Goal: Check status

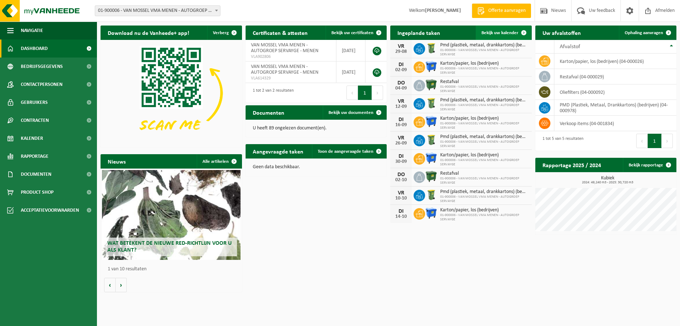
click at [517, 29] on span at bounding box center [524, 32] width 14 height 14
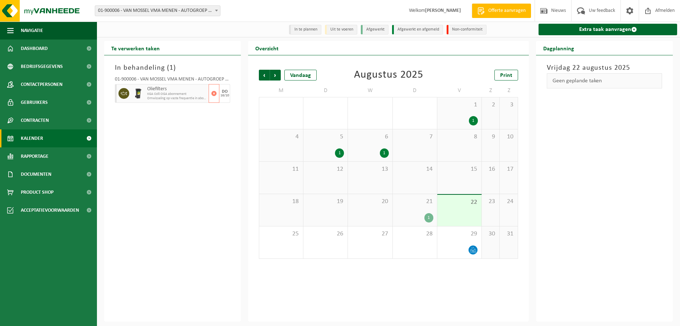
click at [178, 97] on span "Omwisseling op vaste frequentie in abonnement" at bounding box center [177, 98] width 60 height 4
click at [431, 216] on div "1" at bounding box center [429, 217] width 9 height 9
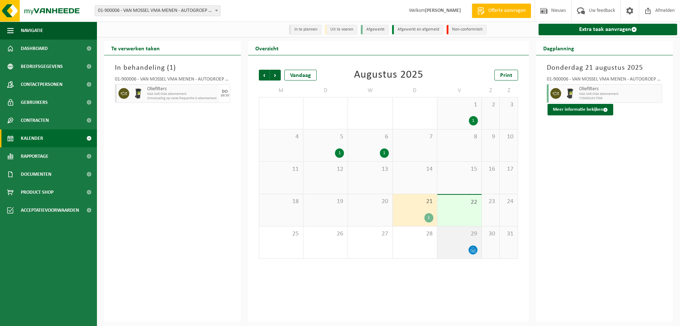
click at [473, 251] on icon at bounding box center [472, 251] width 1 height 3
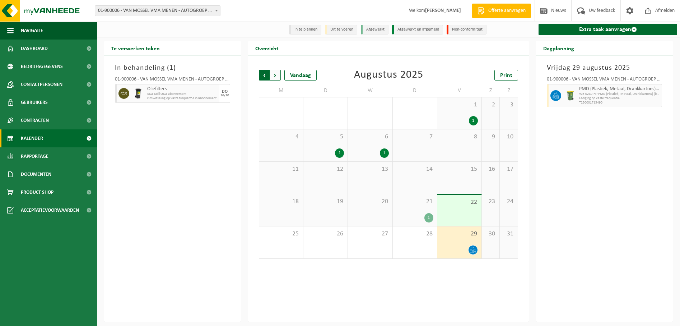
click at [273, 73] on span "Volgende" at bounding box center [275, 75] width 11 height 11
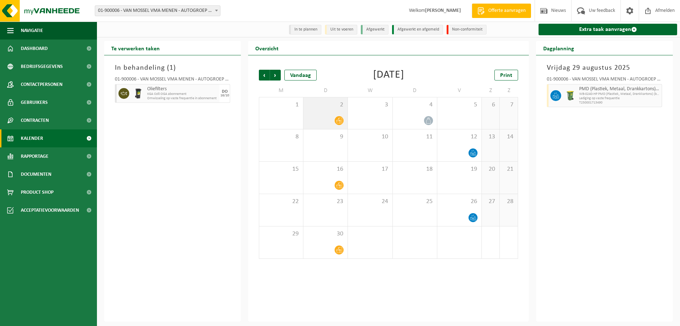
click at [341, 121] on icon at bounding box center [339, 121] width 6 height 6
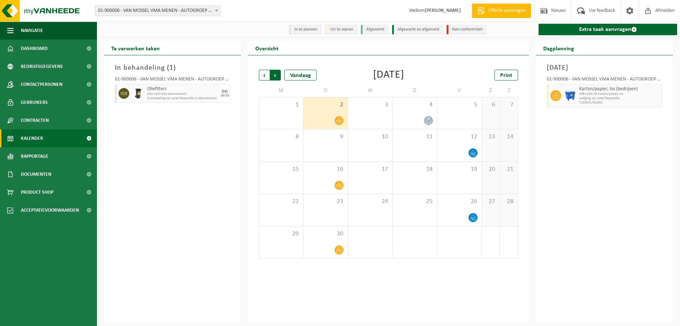
click at [266, 75] on span "Vorige" at bounding box center [264, 75] width 11 height 11
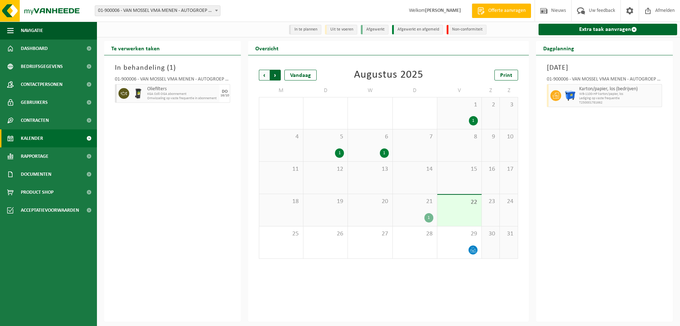
click at [266, 74] on span "Vorige" at bounding box center [264, 75] width 11 height 11
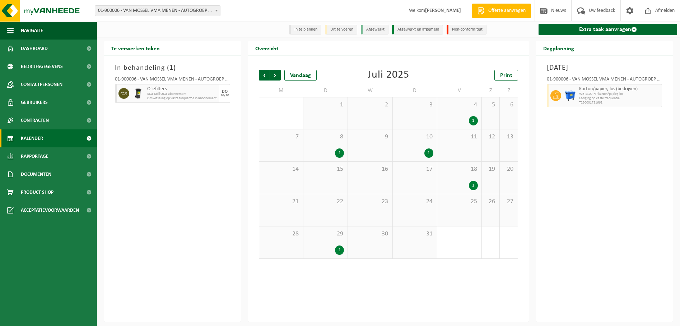
click at [266, 74] on span "Vorige" at bounding box center [264, 75] width 11 height 11
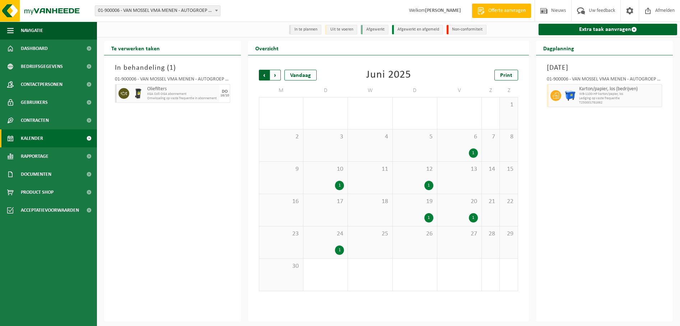
click at [279, 75] on span "Volgende" at bounding box center [275, 75] width 11 height 11
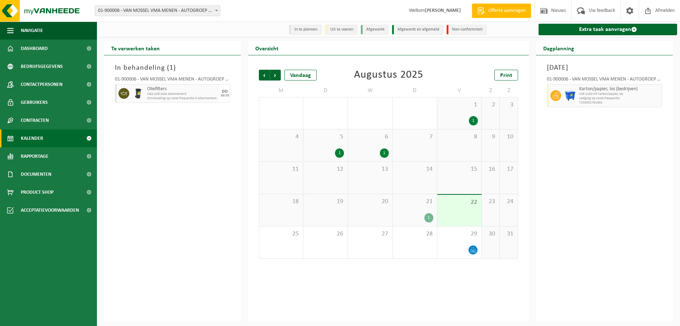
click at [340, 153] on div "1" at bounding box center [339, 152] width 9 height 9
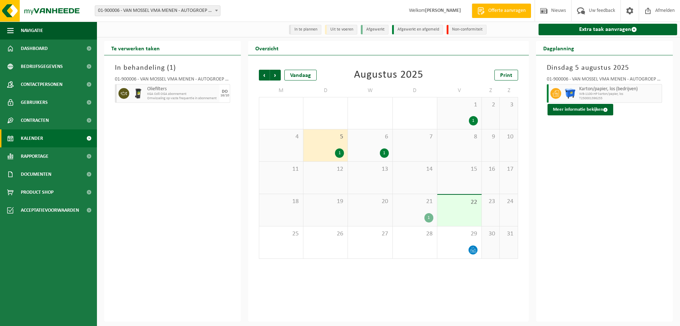
click at [348, 219] on div "19" at bounding box center [325, 210] width 44 height 32
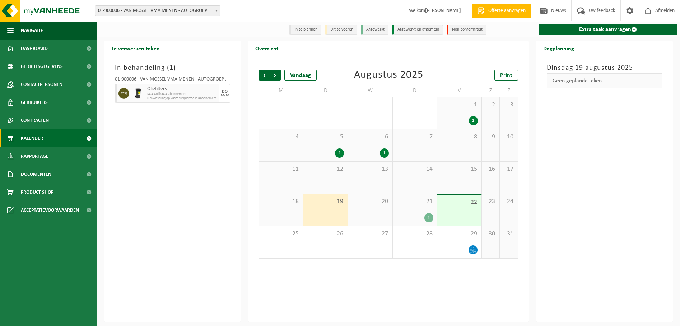
click at [341, 152] on div "1" at bounding box center [339, 152] width 9 height 9
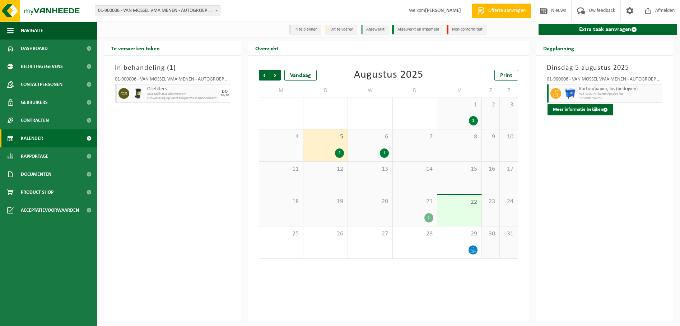
click at [387, 153] on div "1" at bounding box center [384, 152] width 9 height 9
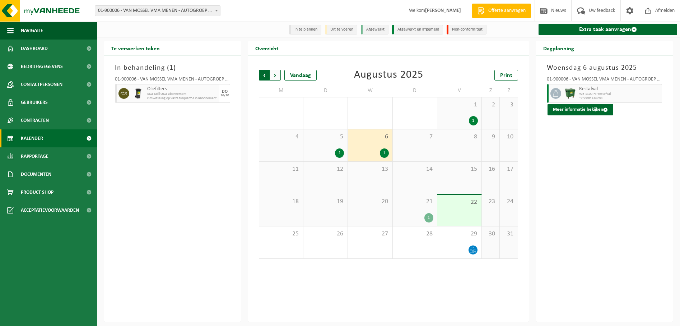
click at [274, 77] on span "Volgende" at bounding box center [275, 75] width 11 height 11
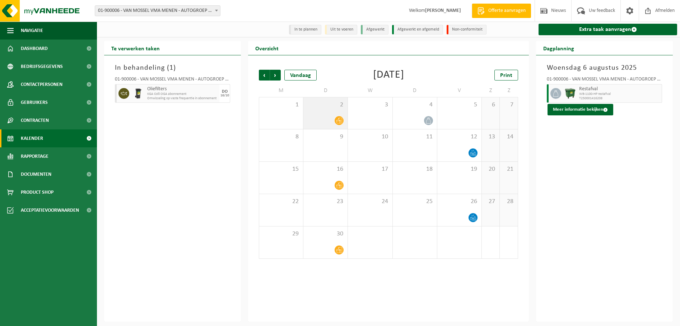
click at [338, 120] on icon at bounding box center [339, 120] width 6 height 6
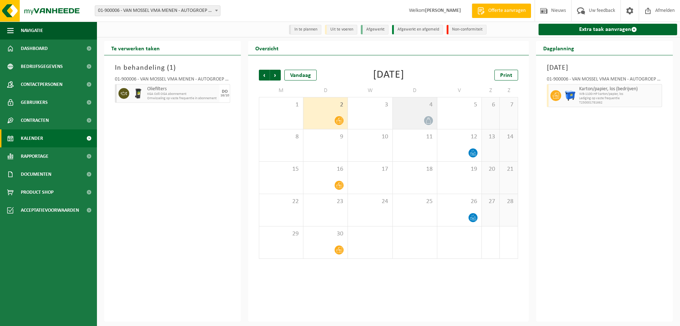
click at [430, 120] on icon at bounding box center [429, 120] width 6 height 6
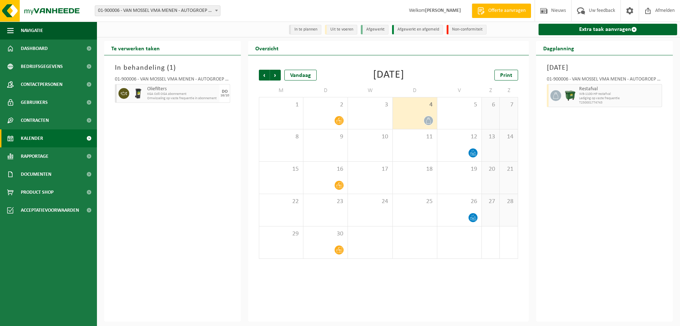
click at [428, 120] on icon at bounding box center [429, 120] width 6 height 6
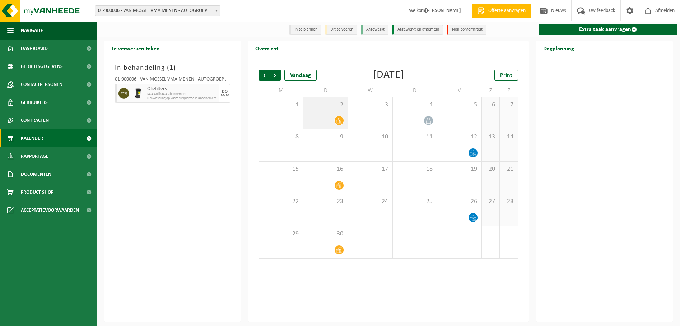
click at [340, 122] on icon at bounding box center [339, 120] width 6 height 6
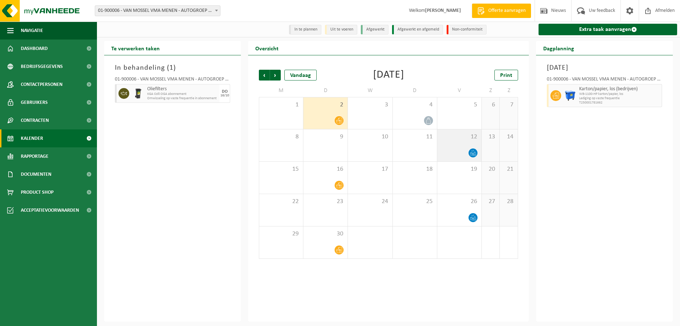
click at [475, 153] on icon at bounding box center [473, 153] width 6 height 6
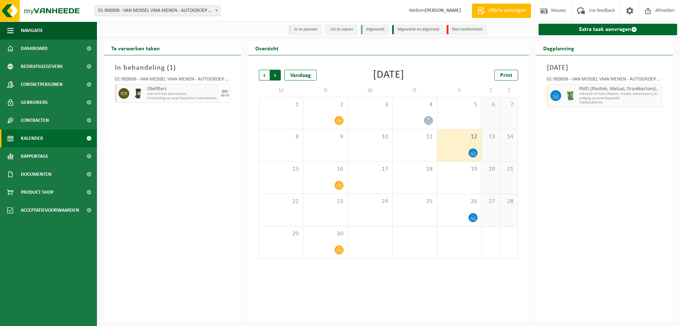
click at [261, 72] on span "Vorige" at bounding box center [264, 75] width 11 height 11
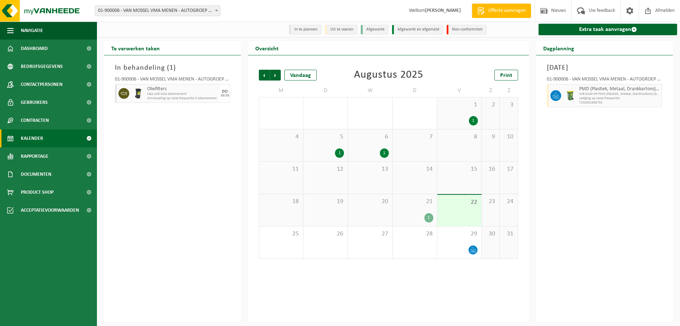
click at [428, 218] on div "1" at bounding box center [429, 217] width 9 height 9
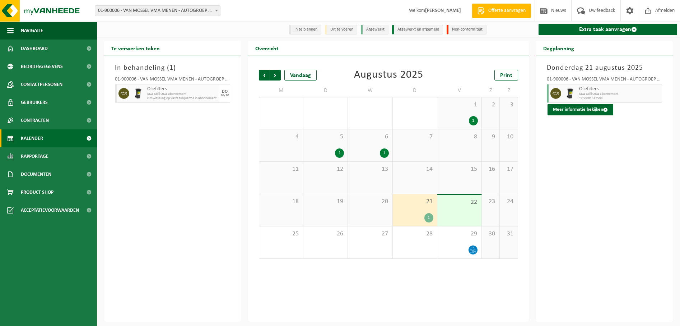
click at [476, 119] on div "1" at bounding box center [473, 120] width 9 height 9
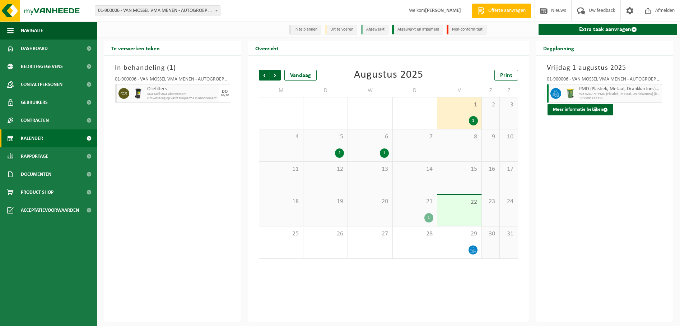
click at [473, 121] on div "1" at bounding box center [473, 120] width 9 height 9
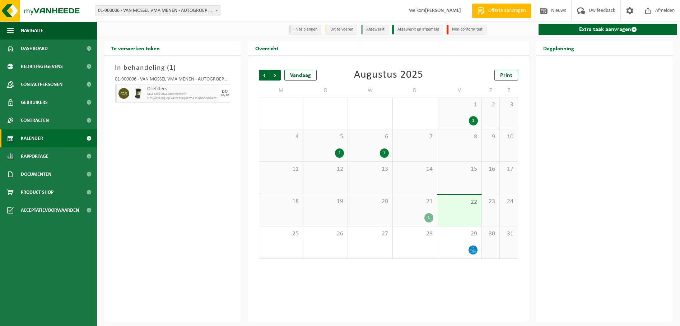
click at [473, 117] on div "1" at bounding box center [473, 120] width 9 height 9
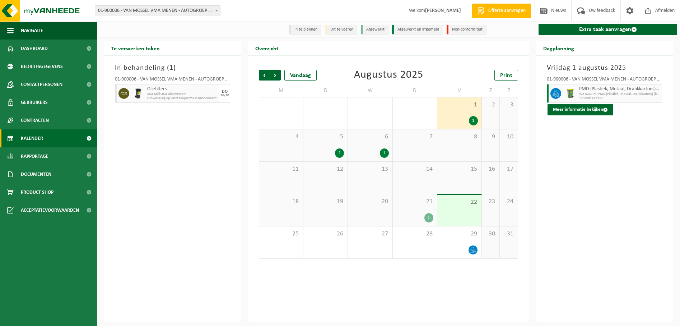
click at [467, 170] on span "15" at bounding box center [459, 169] width 37 height 8
